Goal: Check status: Check status

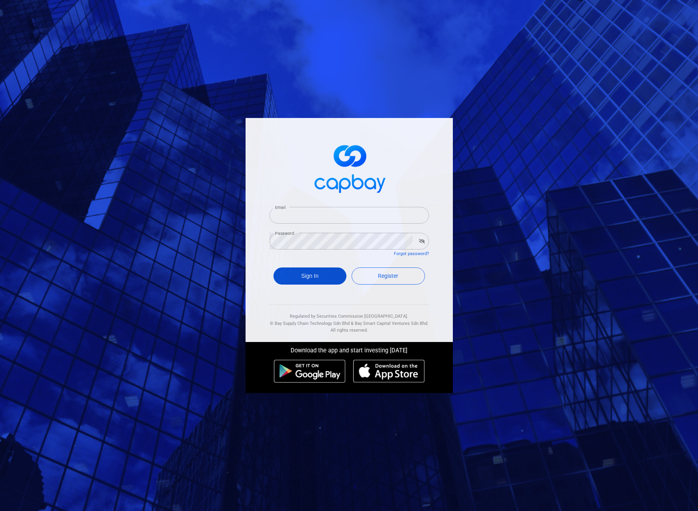
type input "[PERSON_NAME][EMAIL_ADDRESS][DOMAIN_NAME]"
click at [299, 277] on button "Sign In" at bounding box center [309, 275] width 73 height 17
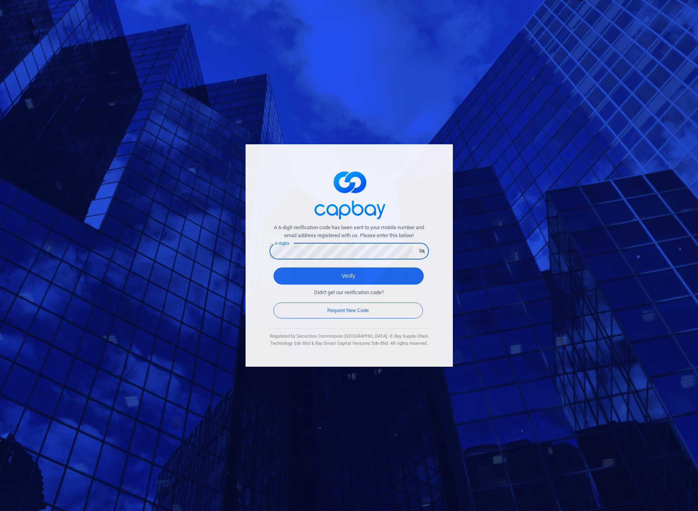
click at [273, 267] on button "Verify" at bounding box center [348, 275] width 150 height 17
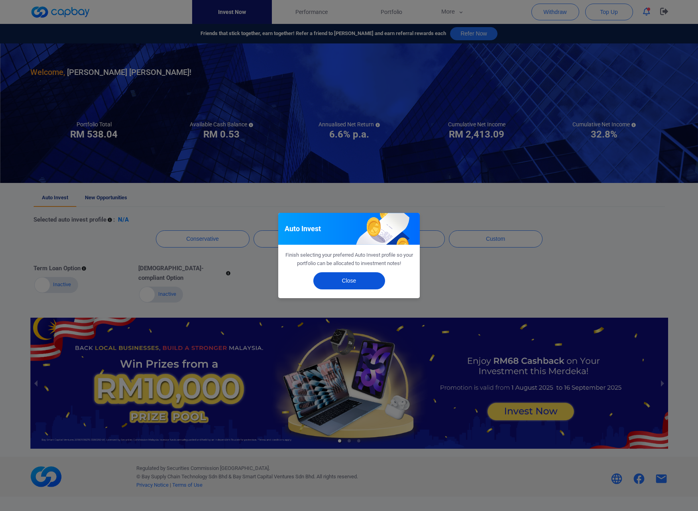
click at [347, 278] on button "Close" at bounding box center [349, 280] width 72 height 17
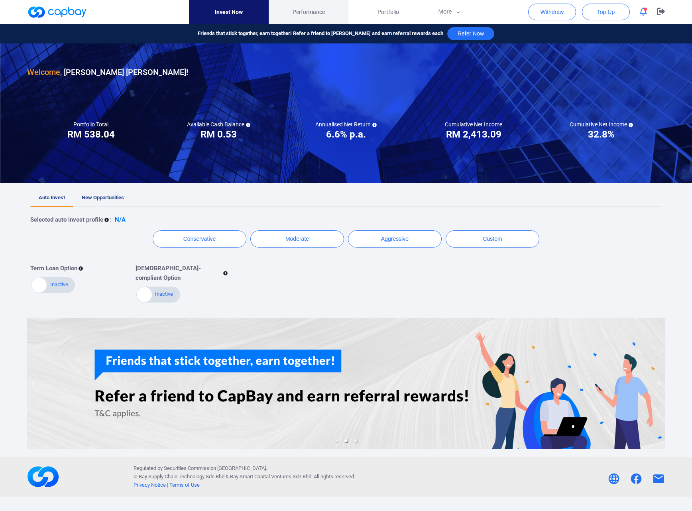
click at [308, 15] on span "Performance" at bounding box center [308, 12] width 32 height 9
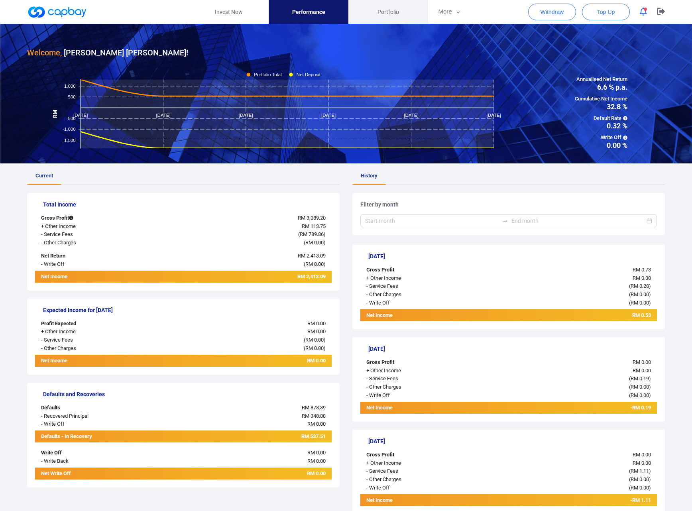
click at [394, 13] on span "Portfolio" at bounding box center [388, 12] width 22 height 9
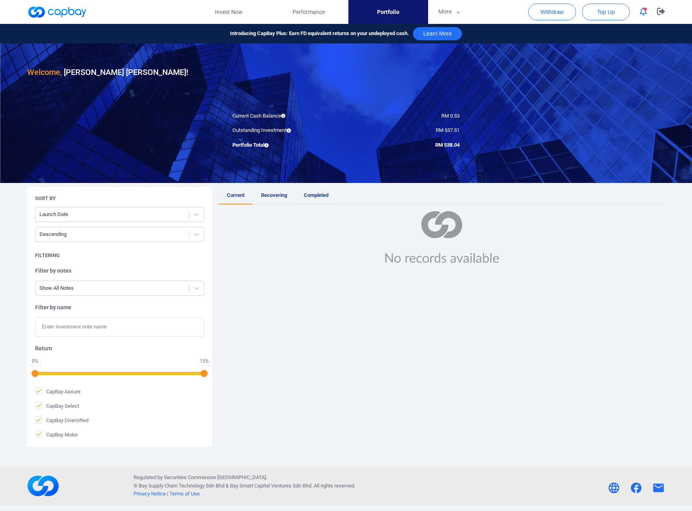
click at [315, 191] on link "Completed" at bounding box center [315, 196] width 41 height 18
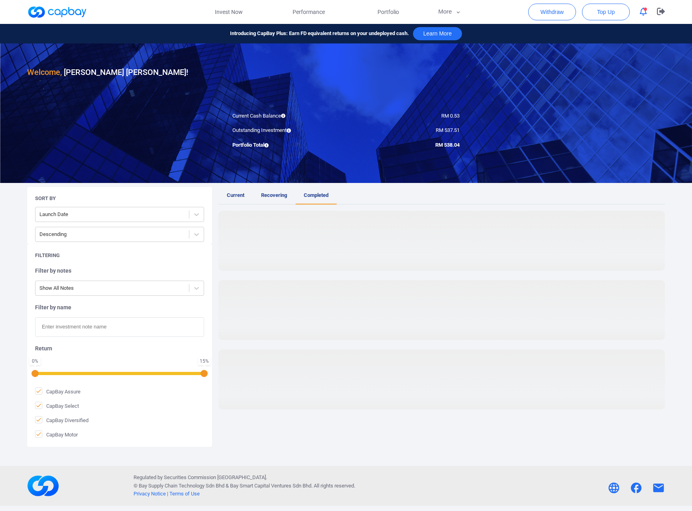
click at [280, 190] on link "Recovering" at bounding box center [274, 196] width 43 height 18
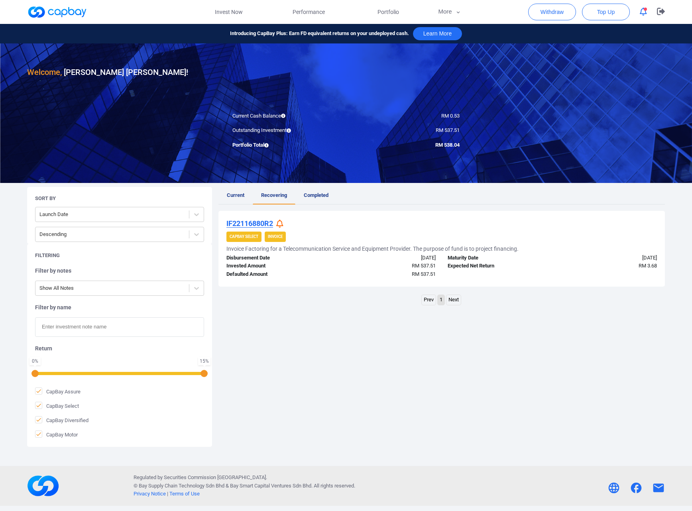
click at [281, 223] on icon at bounding box center [279, 223] width 7 height 8
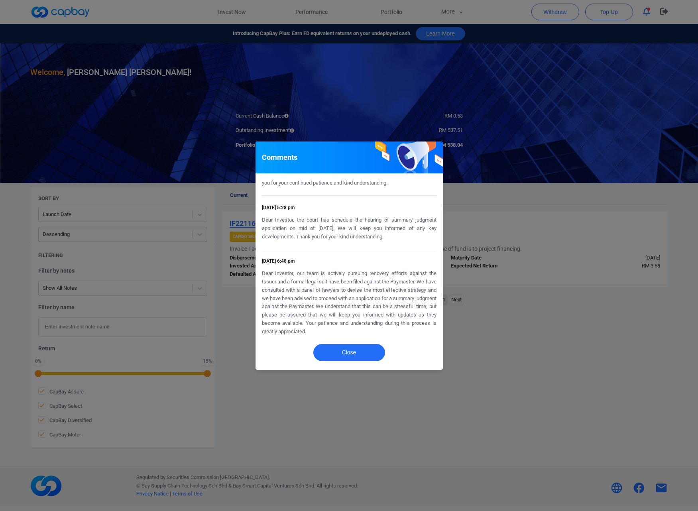
scroll to position [455, 0]
drag, startPoint x: 331, startPoint y: 233, endPoint x: 383, endPoint y: 247, distance: 53.9
click at [382, 244] on p "Dear Investor, the court has schedule the hearing of summary judgment applicati…" at bounding box center [349, 231] width 174 height 25
click at [383, 244] on p "Dear Investor, the court has schedule the hearing of summary judgment applicati…" at bounding box center [349, 231] width 174 height 25
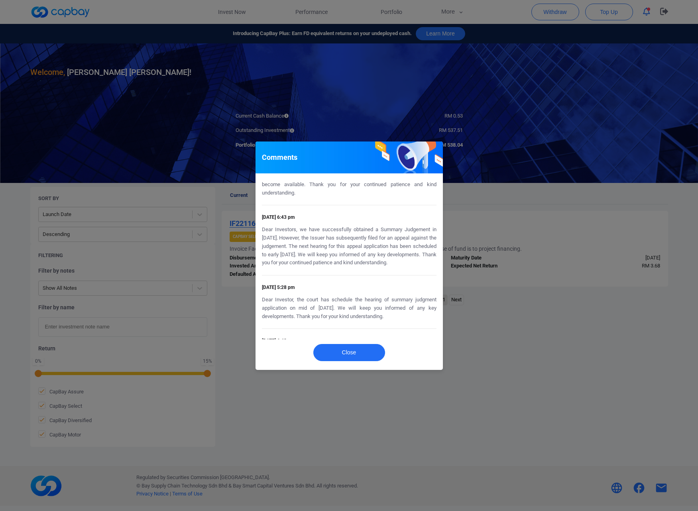
scroll to position [375, 0]
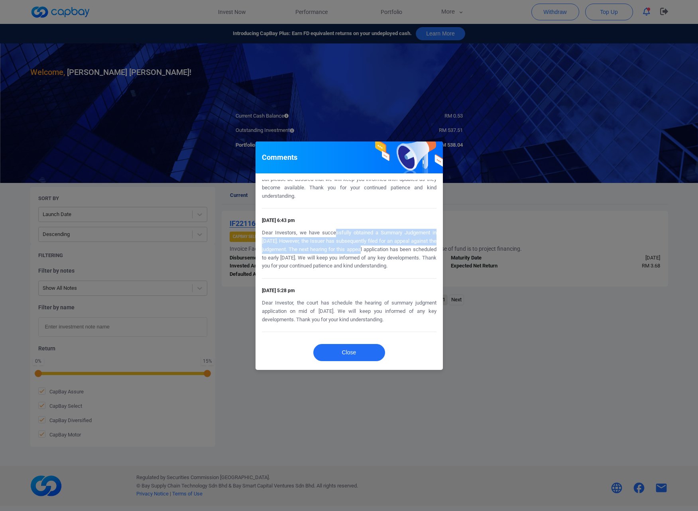
drag, startPoint x: 335, startPoint y: 233, endPoint x: 374, endPoint y: 251, distance: 42.8
click at [373, 251] on p "Dear Investors, we have successfully obtained a Summary Judgement in [DATE]. Ho…" at bounding box center [349, 249] width 174 height 41
click at [374, 251] on p "Dear Investors, we have successfully obtained a Summary Judgement in [DATE]. Ho…" at bounding box center [349, 249] width 174 height 41
drag, startPoint x: 314, startPoint y: 251, endPoint x: 405, endPoint y: 277, distance: 94.2
click at [407, 270] on p "Dear Investors, we have successfully obtained a Summary Judgement in [DATE]. Ho…" at bounding box center [349, 249] width 174 height 41
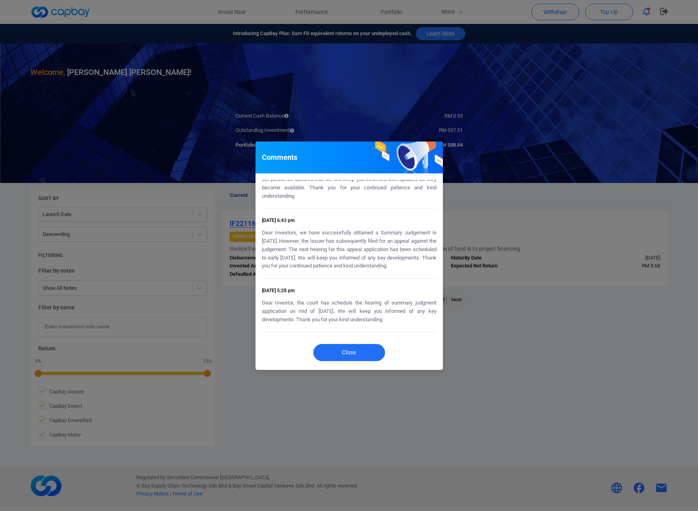
click at [404, 270] on p "Dear Investors, we have successfully obtained a Summary Judgement in [DATE]. Ho…" at bounding box center [349, 249] width 174 height 41
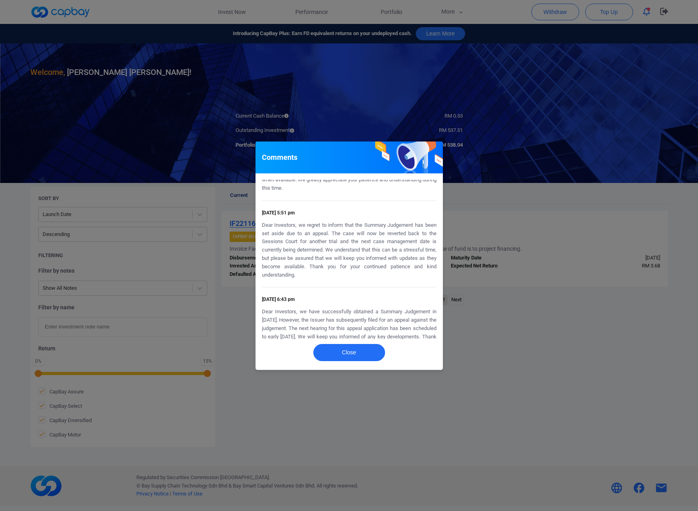
scroll to position [295, 0]
drag, startPoint x: 312, startPoint y: 223, endPoint x: 379, endPoint y: 244, distance: 70.2
click at [379, 244] on p "Dear Investors, we regret to inform that the Summary Judgement has been set asi…" at bounding box center [349, 251] width 174 height 58
drag, startPoint x: 337, startPoint y: 244, endPoint x: 408, endPoint y: 247, distance: 71.0
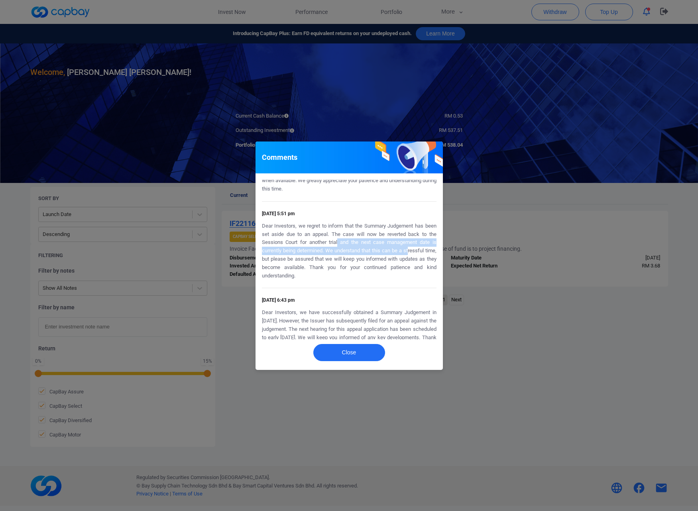
click at [408, 247] on p "Dear Investors, we regret to inform that the Summary Judgement has been set asi…" at bounding box center [349, 251] width 174 height 58
click at [407, 247] on p "Dear Investors, we regret to inform that the Summary Judgement has been set asi…" at bounding box center [349, 251] width 174 height 58
drag, startPoint x: 322, startPoint y: 242, endPoint x: 364, endPoint y: 277, distance: 55.4
click at [364, 277] on p "Dear Investors, we regret to inform that the Summary Judgement has been set asi…" at bounding box center [349, 251] width 174 height 58
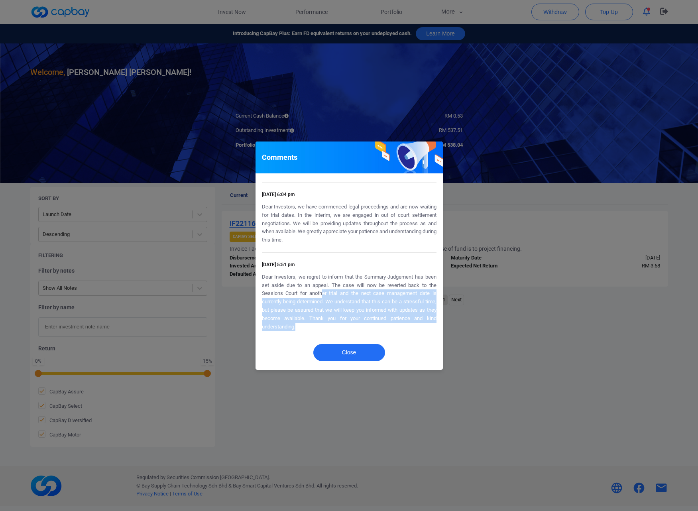
scroll to position [216, 0]
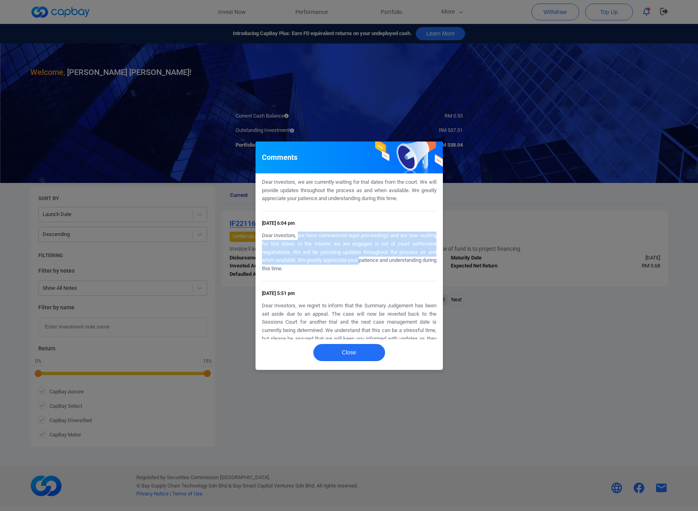
drag, startPoint x: 298, startPoint y: 233, endPoint x: 370, endPoint y: 264, distance: 79.2
click at [370, 264] on p "Dear Investors, we have commenced legal proceedings and are now waiting for tri…" at bounding box center [349, 251] width 174 height 41
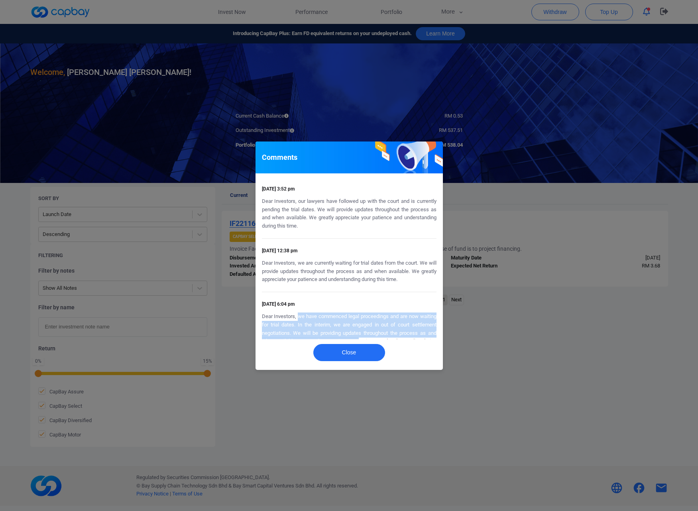
scroll to position [136, 0]
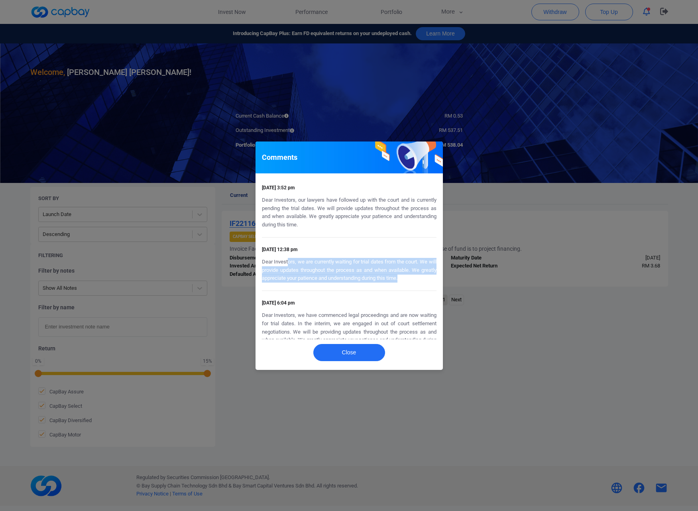
drag, startPoint x: 287, startPoint y: 263, endPoint x: 429, endPoint y: 278, distance: 143.0
click at [429, 278] on p "Dear Investors, we are currently waiting for trial dates from the court. We wil…" at bounding box center [349, 270] width 174 height 25
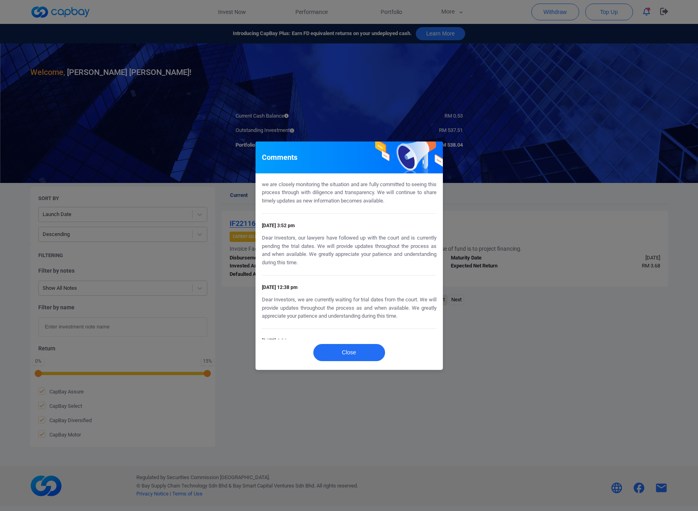
scroll to position [96, 0]
drag, startPoint x: 356, startPoint y: 239, endPoint x: 375, endPoint y: 262, distance: 30.6
click at [375, 262] on p "Dear Investors, our lawyers have followed up with the court and is currently pe…" at bounding box center [349, 252] width 174 height 33
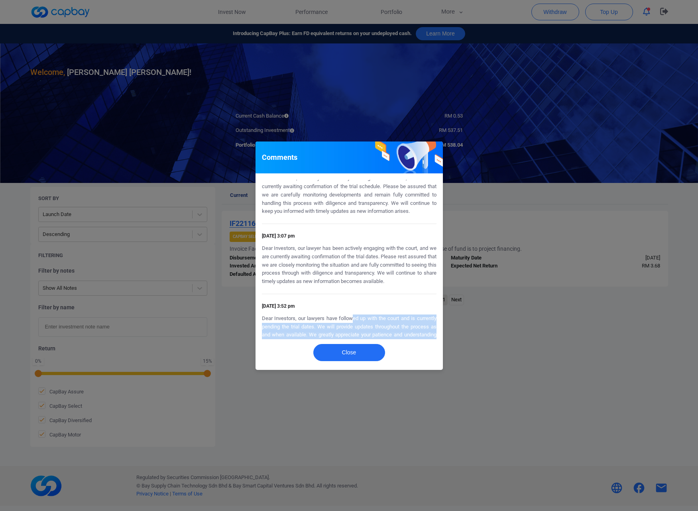
scroll to position [16, 0]
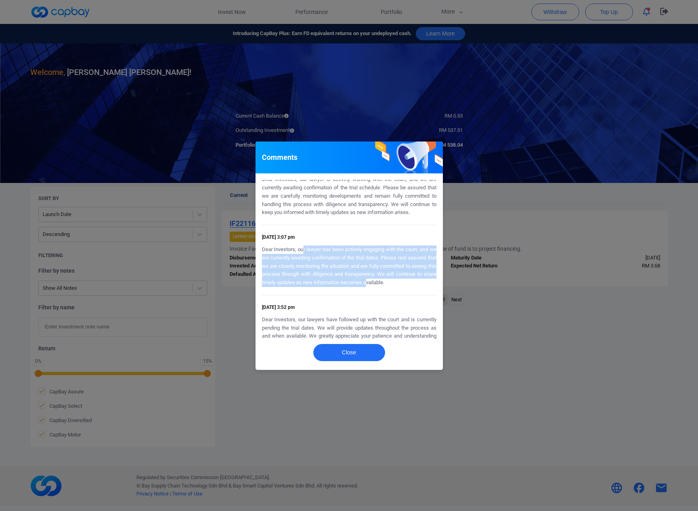
drag, startPoint x: 347, startPoint y: 249, endPoint x: 409, endPoint y: 287, distance: 73.1
click at [409, 287] on div "[DATE] 3:07 pm Dear Investors, our lawyer has been actively engaging with the c…" at bounding box center [349, 260] width 174 height 70
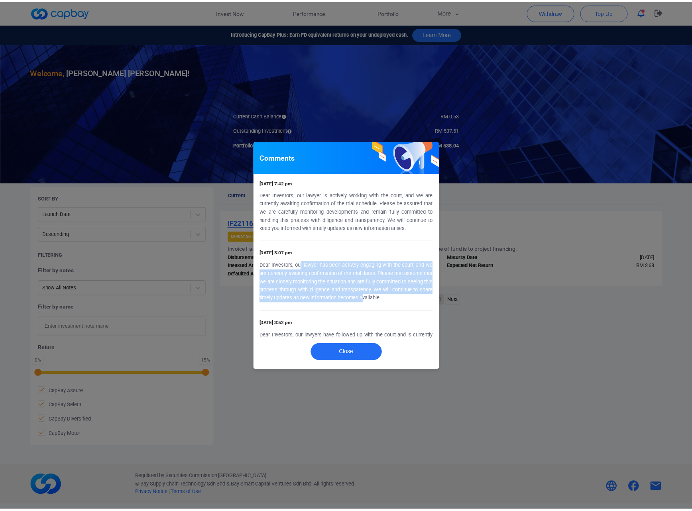
scroll to position [0, 0]
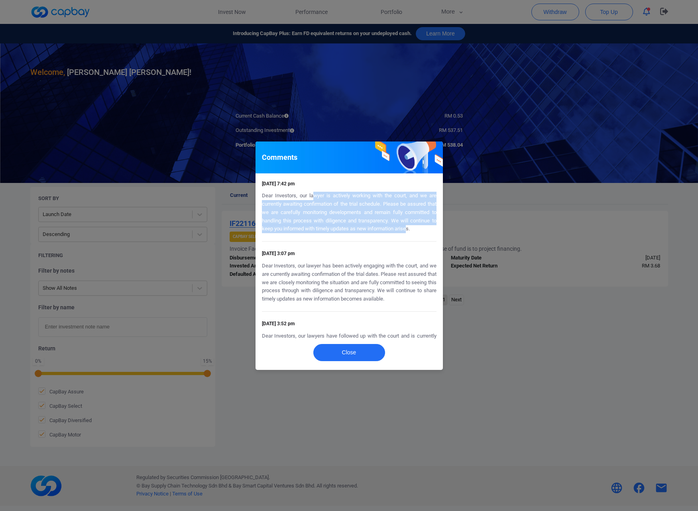
drag, startPoint x: 313, startPoint y: 198, endPoint x: 409, endPoint y: 231, distance: 101.3
click at [409, 231] on p "Dear Investors, our lawyer is actively working with the court, and we are curre…" at bounding box center [349, 212] width 174 height 41
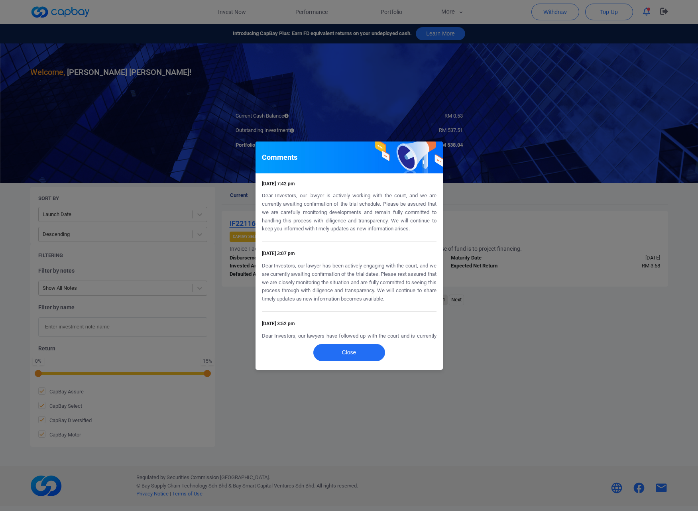
click at [525, 376] on div "Comments [DATE] 7:42 pm Dear Investors, our lawyer is actively working with the…" at bounding box center [349, 255] width 698 height 511
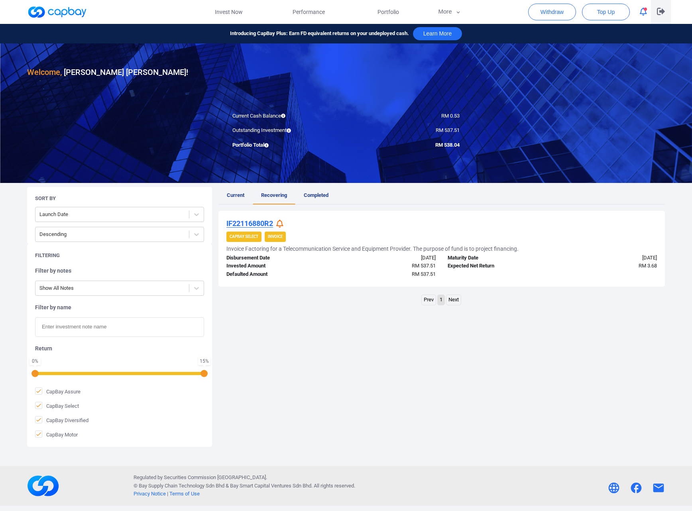
click at [659, 14] on icon "button" at bounding box center [660, 12] width 8 height 8
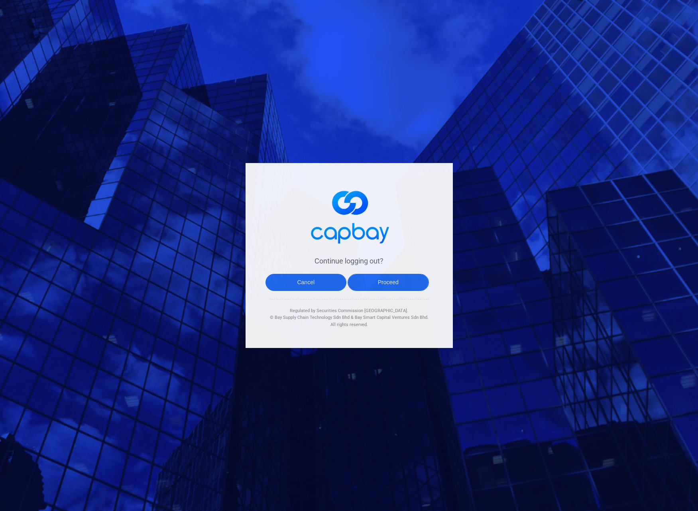
click at [395, 284] on button "Proceed" at bounding box center [387, 282] width 81 height 17
